Goal: Connect with others: Connect with others

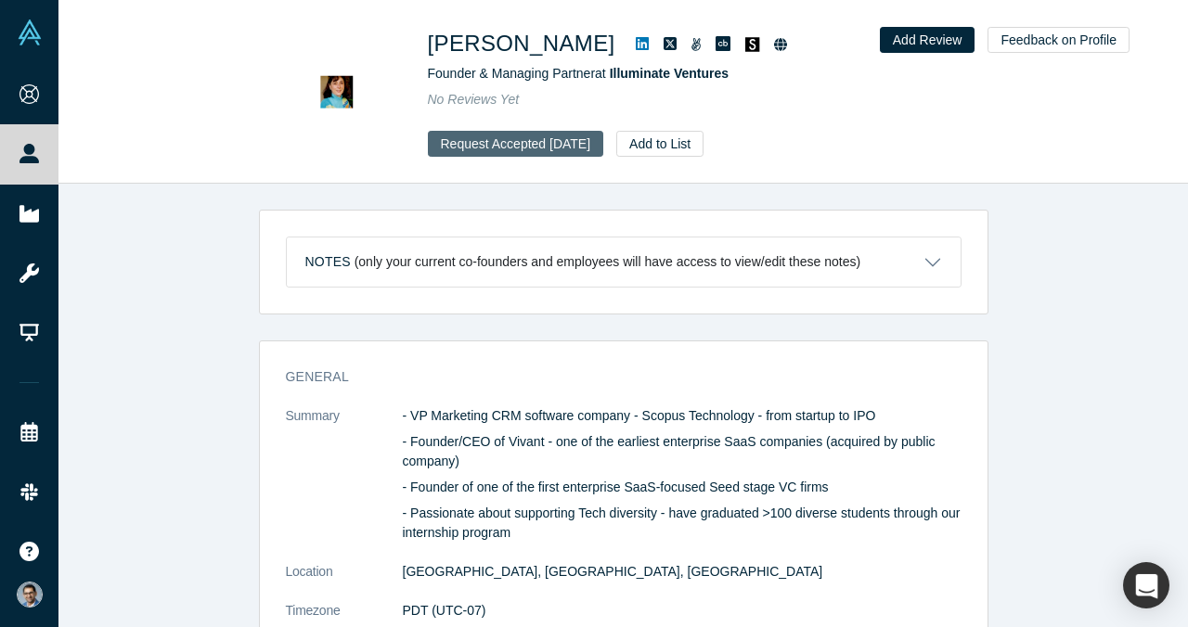
click at [559, 151] on button "Request Accepted [DATE]" at bounding box center [516, 144] width 176 height 26
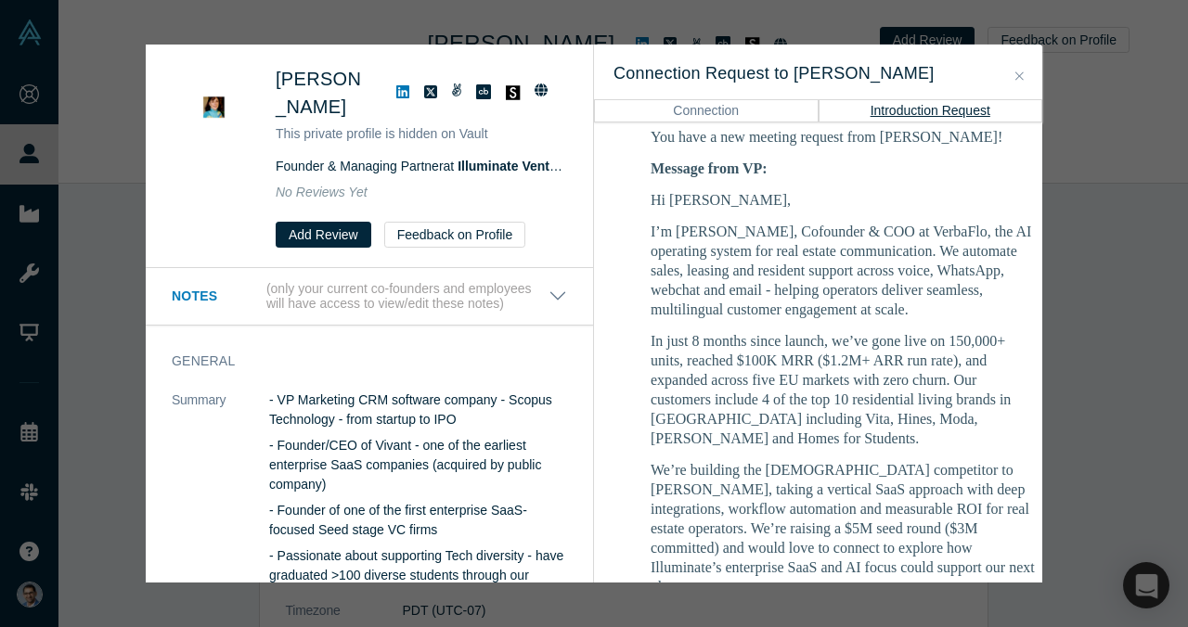
scroll to position [371, 0]
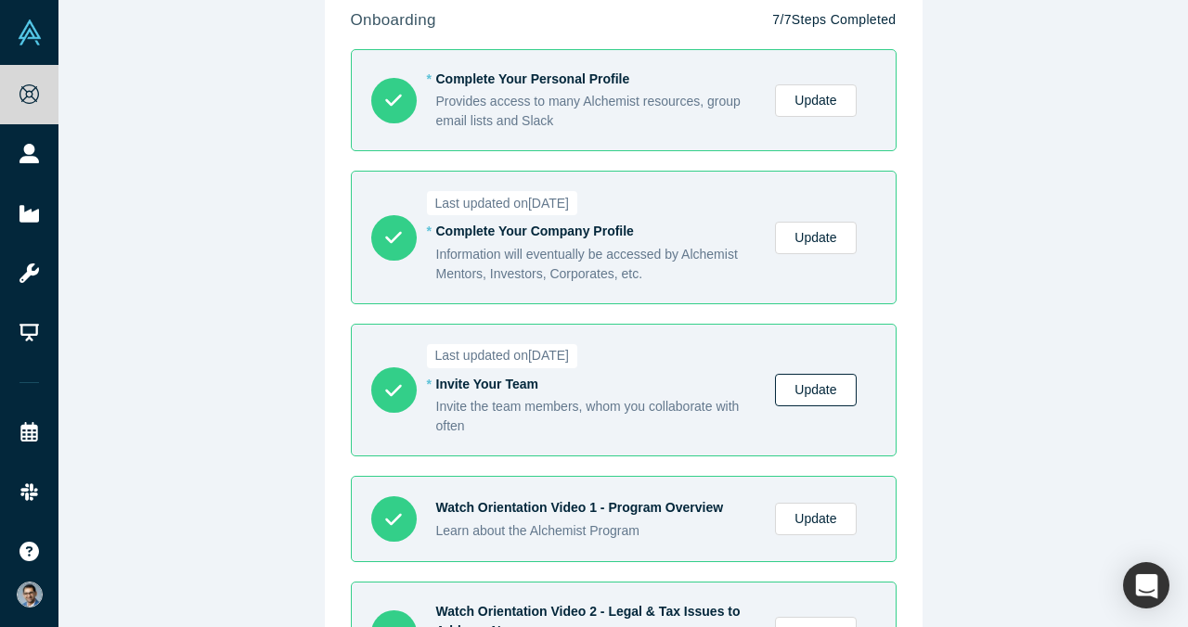
scroll to position [84, 0]
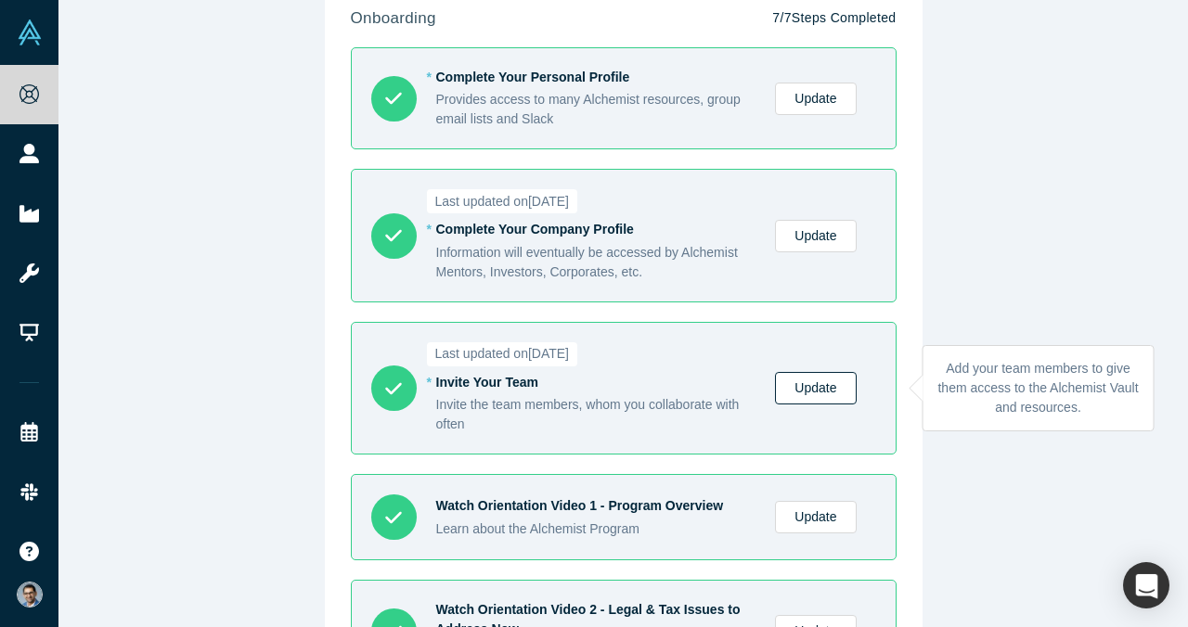
click at [803, 378] on link "Update" at bounding box center [815, 388] width 81 height 32
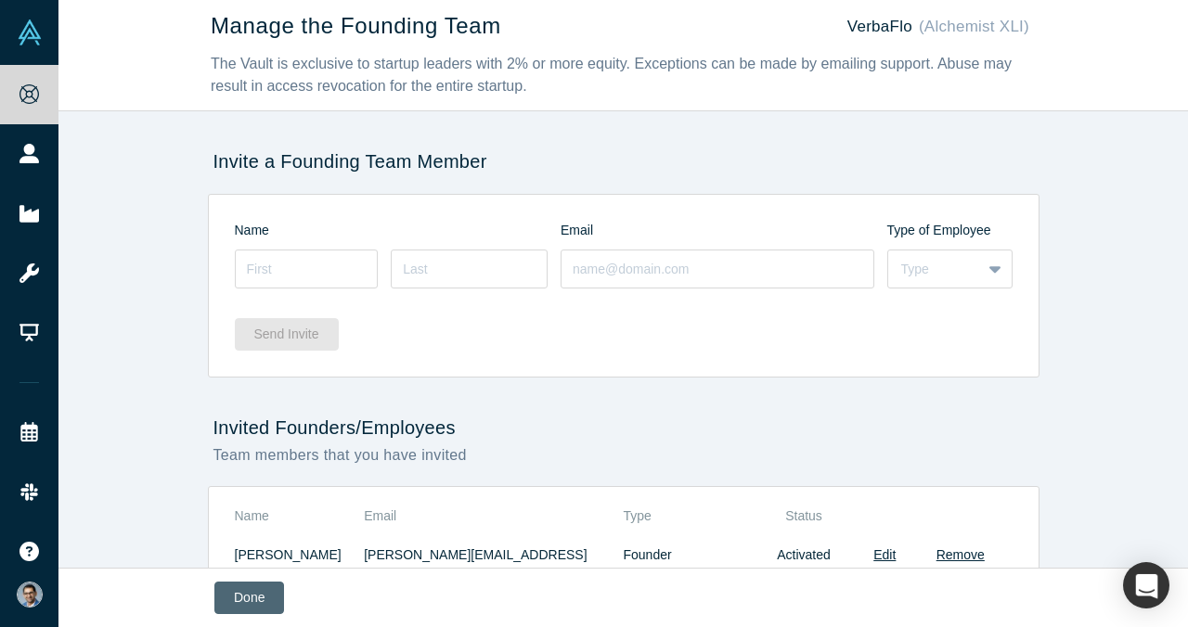
click at [254, 604] on button "Done" at bounding box center [249, 598] width 70 height 32
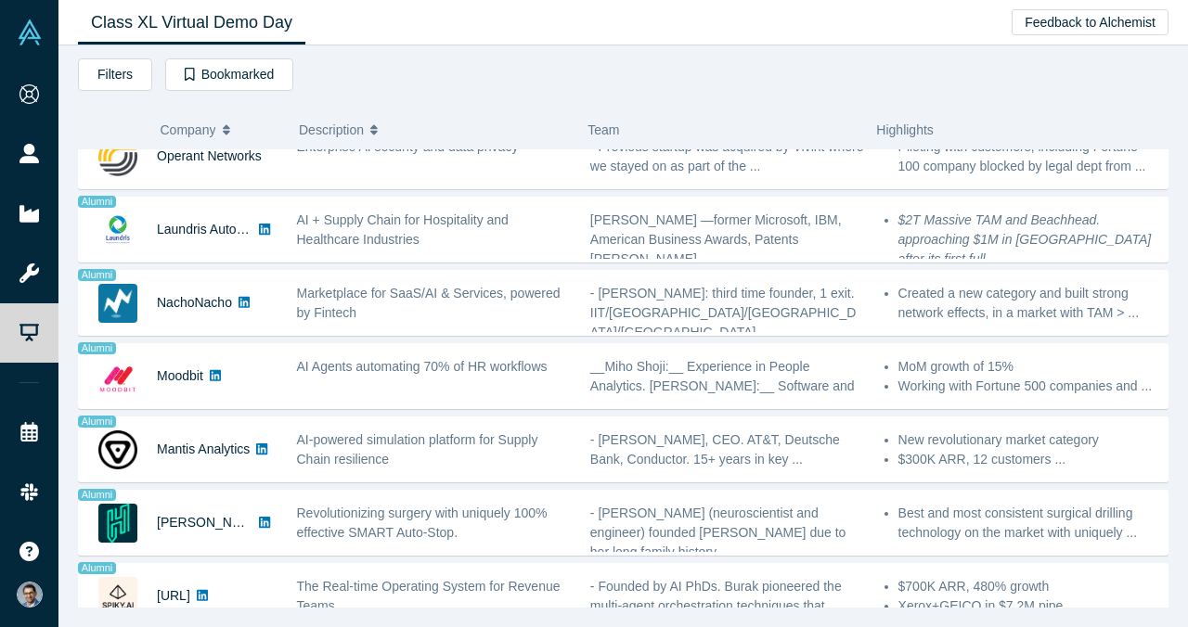
scroll to position [1301, 0]
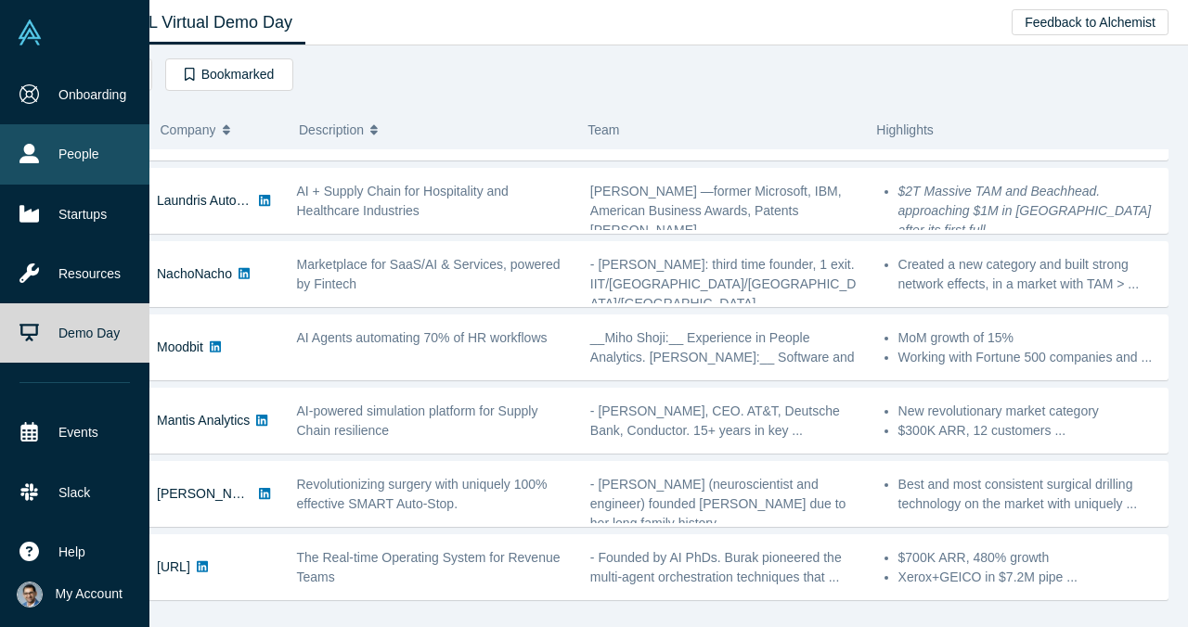
click at [70, 135] on link "People" at bounding box center [74, 153] width 149 height 59
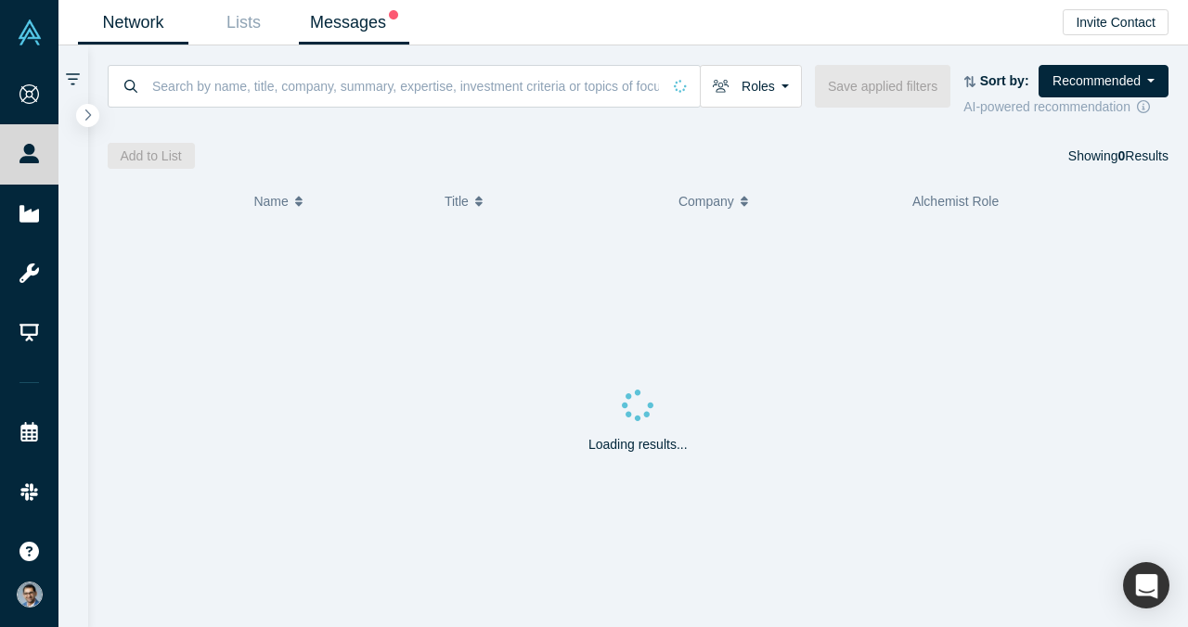
click at [354, 21] on link "Messages" at bounding box center [354, 23] width 110 height 44
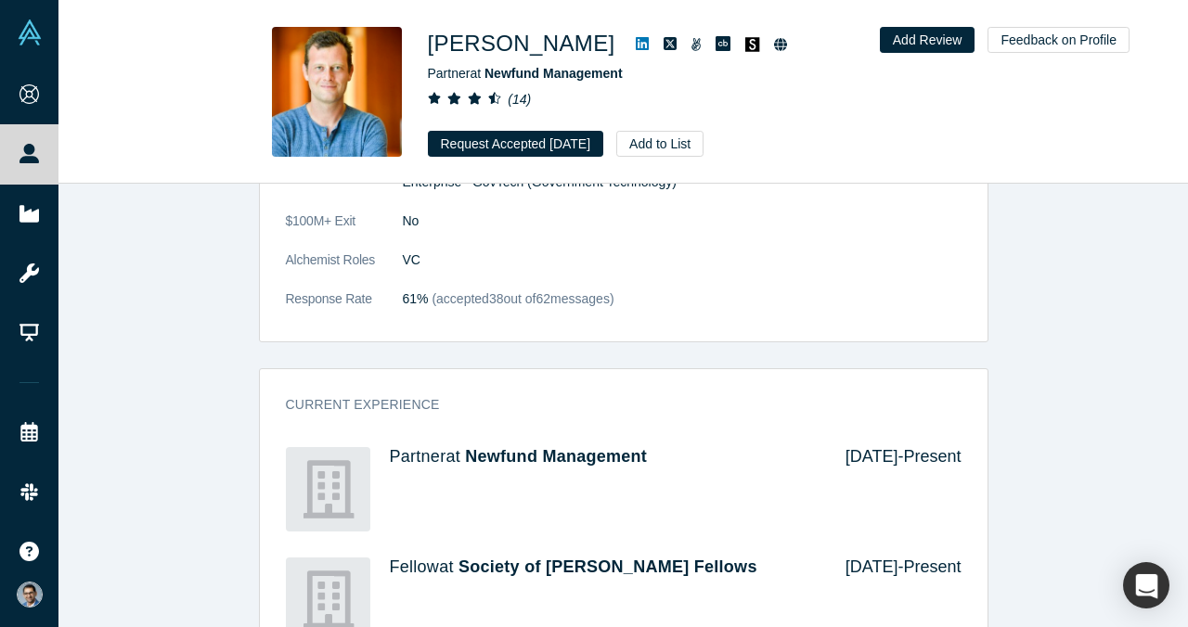
scroll to position [282, 0]
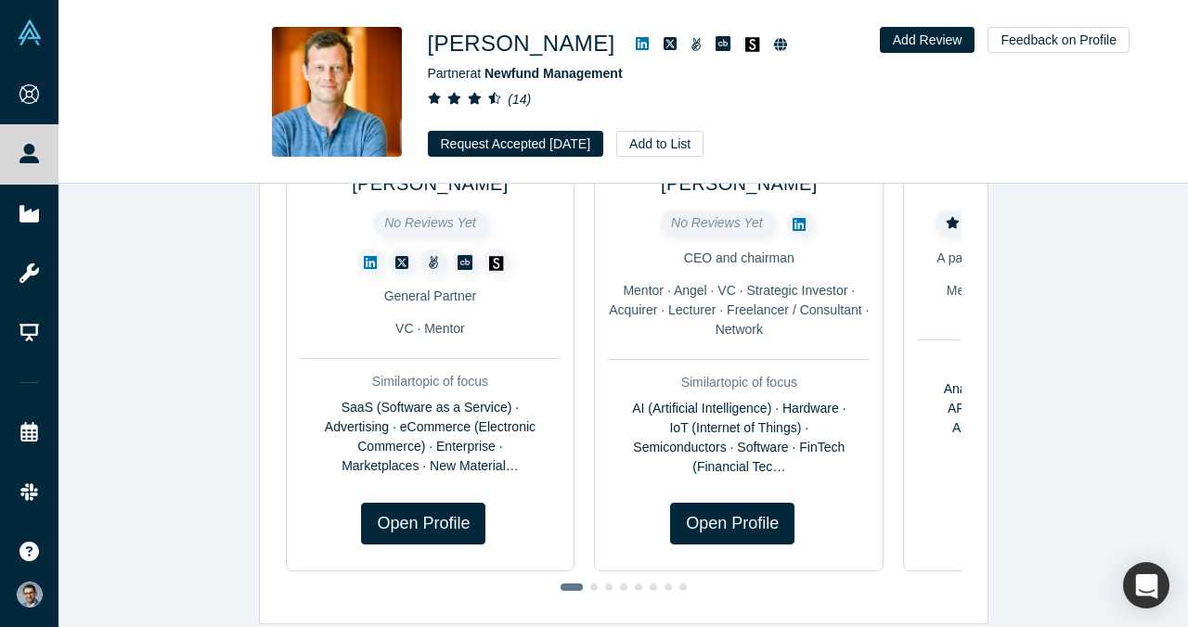
click at [636, 48] on icon at bounding box center [642, 43] width 13 height 13
click at [553, 150] on button "Request Accepted Oct 13, 2025" at bounding box center [516, 144] width 176 height 26
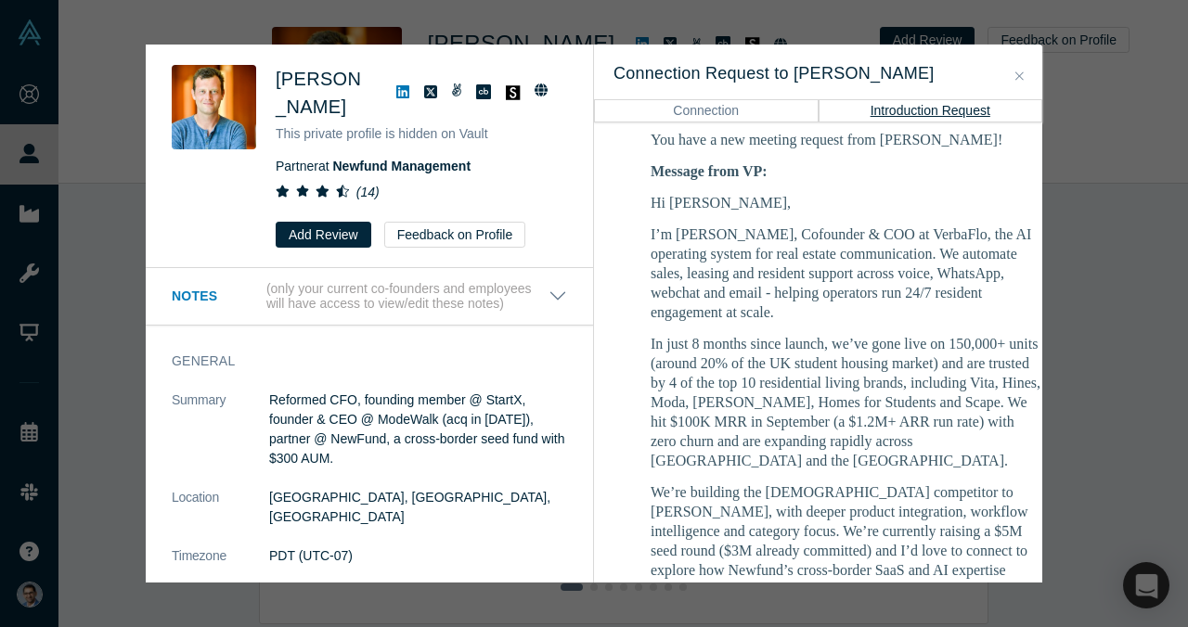
scroll to position [376, 0]
